Goal: Information Seeking & Learning: Learn about a topic

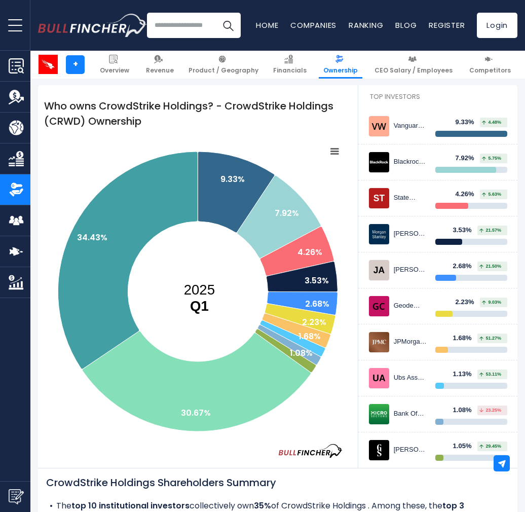
click at [189, 24] on input "search" at bounding box center [194, 25] width 94 height 25
click at [0, 0] on span "NVIDIA Corporation Employees" at bounding box center [0, 0] width 0 height 0
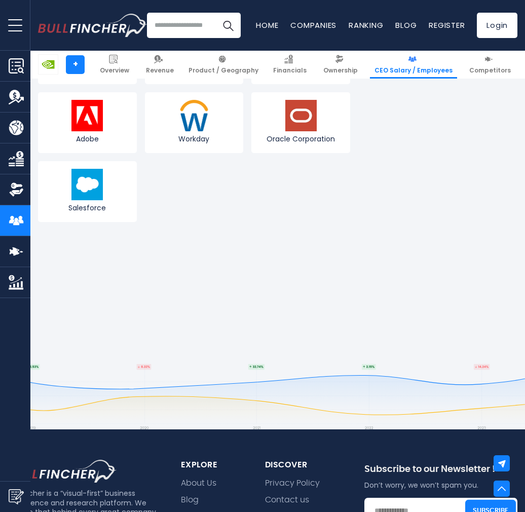
click at [360, 79] on link "Ownership" at bounding box center [341, 65] width 44 height 28
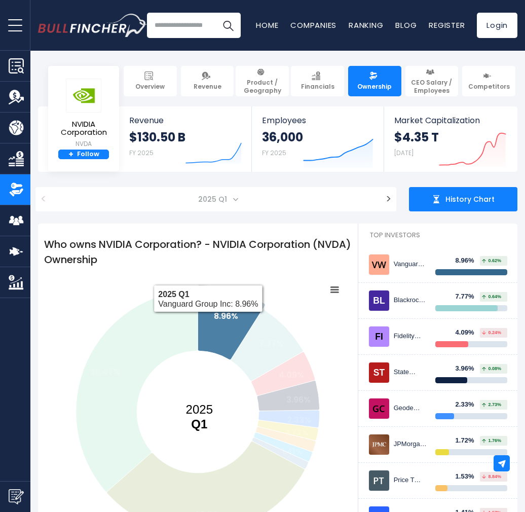
click at [268, 89] on span "Product / Geography" at bounding box center [262, 87] width 44 height 16
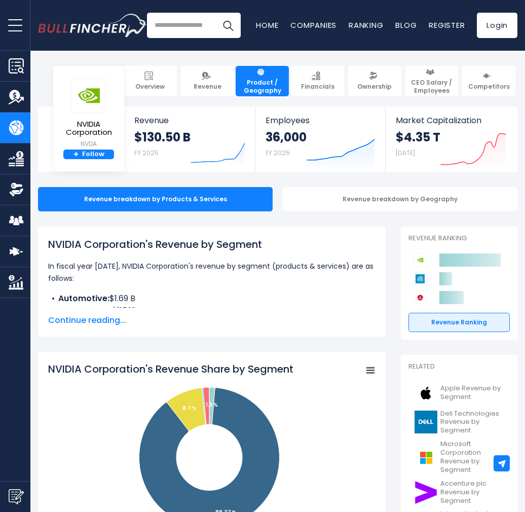
click at [163, 83] on span "Overview" at bounding box center [149, 87] width 29 height 8
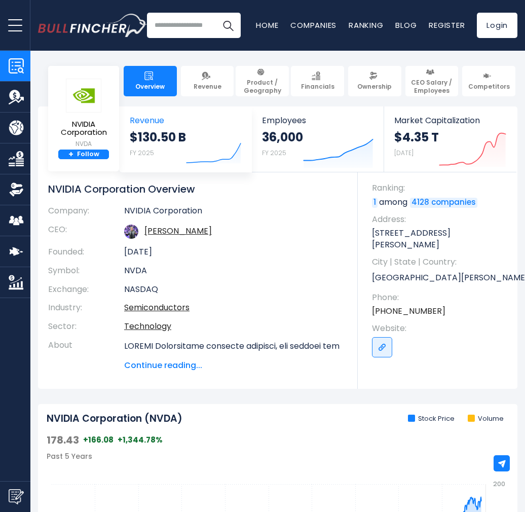
click at [311, 77] on link "Financials" at bounding box center [317, 81] width 53 height 30
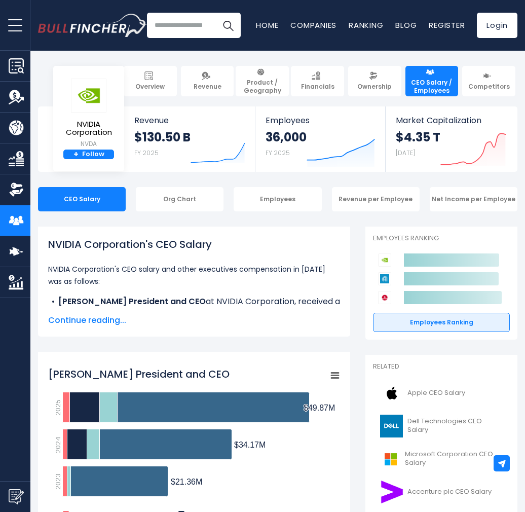
click at [99, 321] on span "Continue reading..." at bounding box center [194, 320] width 292 height 12
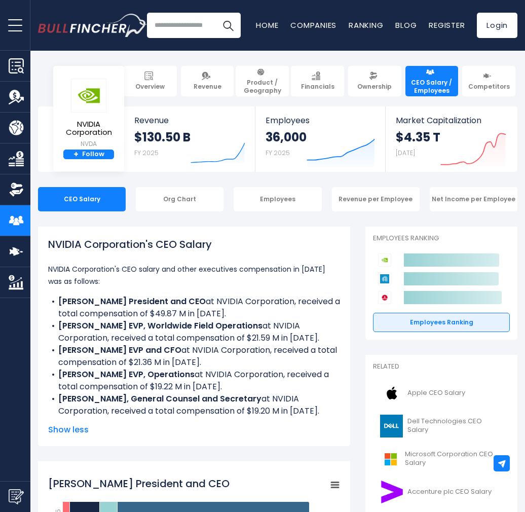
scroll to position [304, 0]
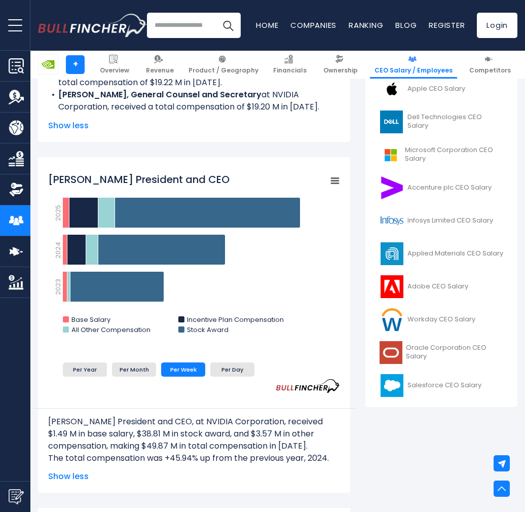
click at [221, 366] on li "Per Day" at bounding box center [232, 369] width 44 height 14
